Goal: Navigation & Orientation: Find specific page/section

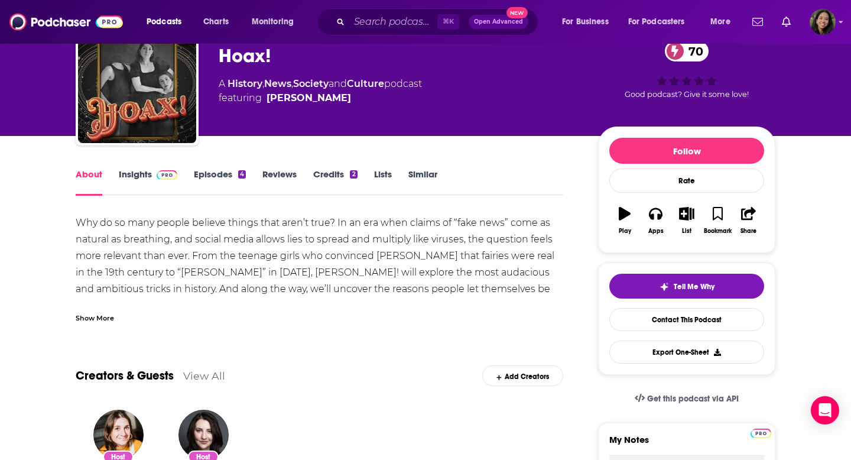
scroll to position [61, 0]
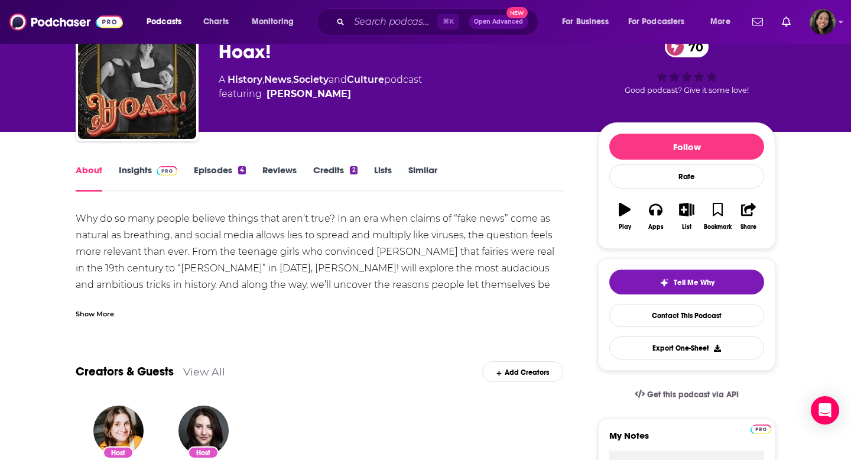
click at [113, 308] on div "Show More" at bounding box center [95, 312] width 38 height 11
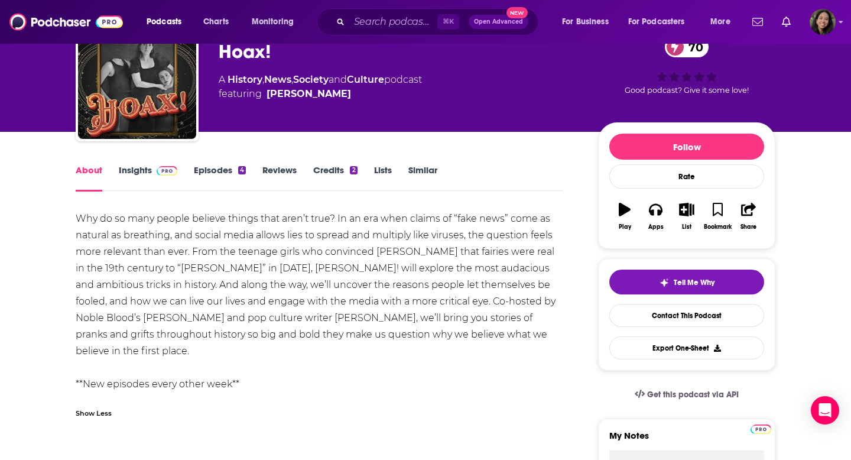
scroll to position [0, 0]
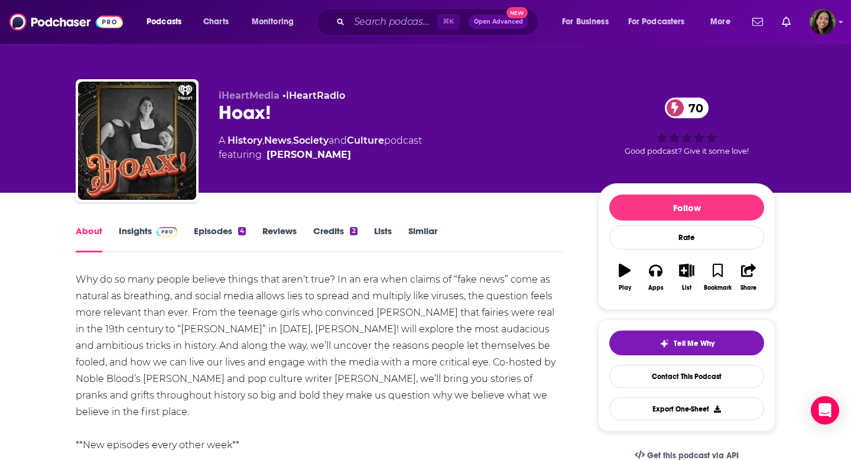
click at [231, 231] on link "Episodes 4" at bounding box center [220, 238] width 52 height 27
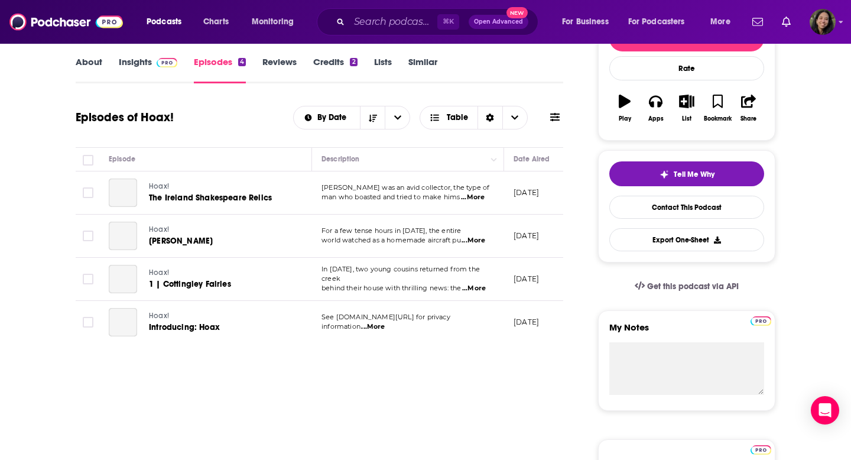
scroll to position [172, 0]
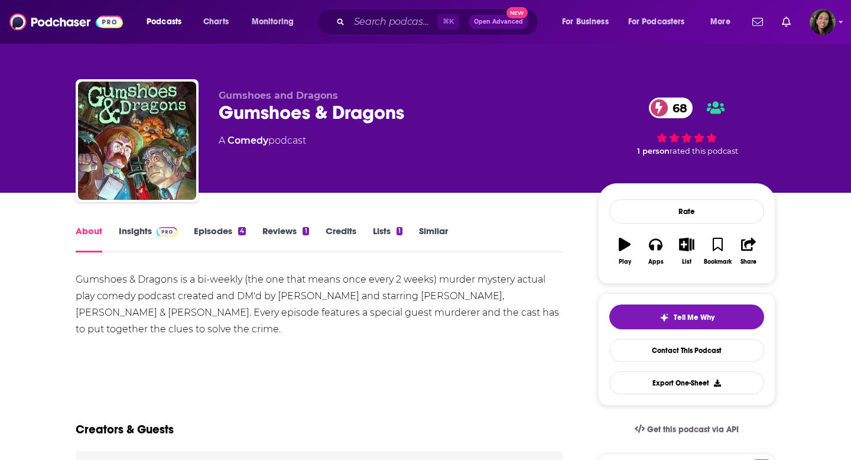
click at [220, 236] on link "Episodes 4" at bounding box center [220, 238] width 52 height 27
